Goal: Information Seeking & Learning: Learn about a topic

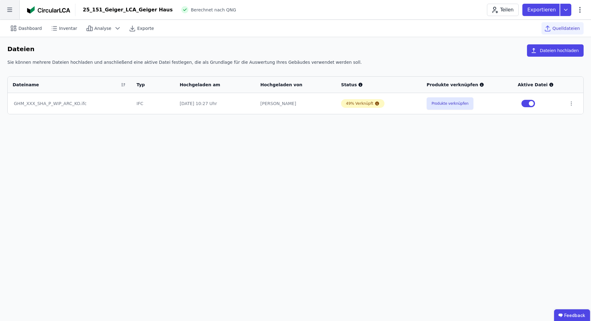
click at [8, 10] on icon at bounding box center [9, 9] width 19 height 19
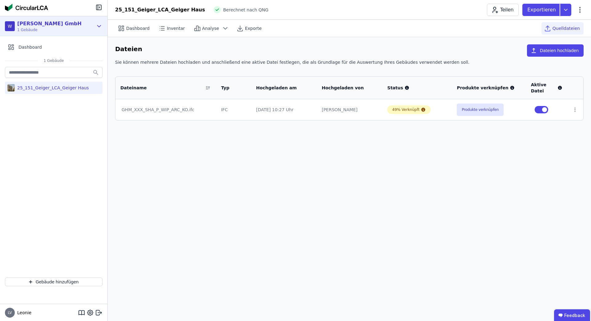
click at [81, 24] on div "W [PERSON_NAME] GmbH 1 Gebäude" at bounding box center [49, 26] width 88 height 12
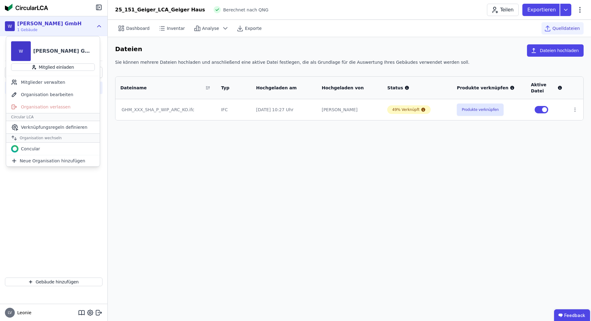
click at [81, 24] on div "W [PERSON_NAME] GmbH 1 Gebäude" at bounding box center [49, 26] width 88 height 12
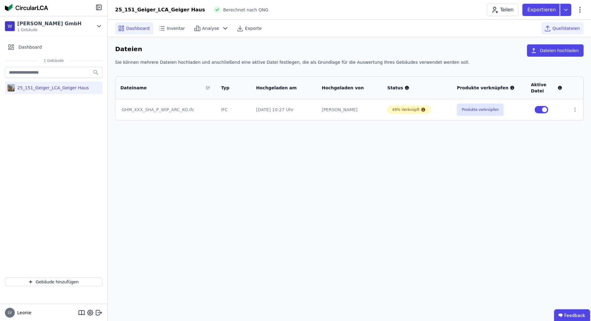
click at [141, 26] on span "Dashboard" at bounding box center [137, 28] width 23 height 6
select select "*"
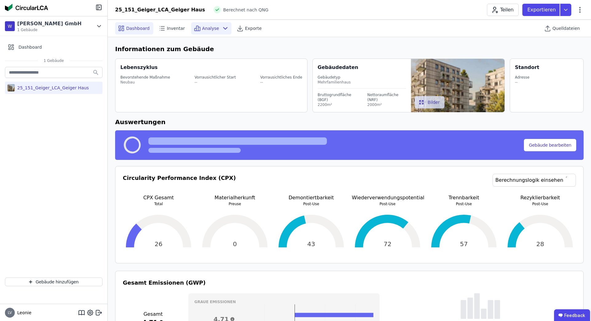
click at [197, 33] on div "Analyse" at bounding box center [211, 28] width 40 height 12
click at [216, 28] on div "Analyse" at bounding box center [211, 28] width 40 height 12
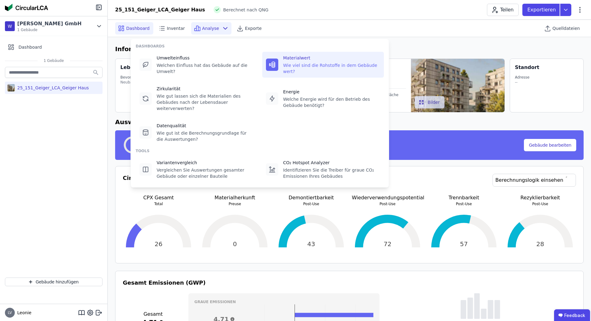
click at [317, 72] on div "Wie viel sind die Rohstoffe in dem Gebäude wert?" at bounding box center [331, 68] width 97 height 12
